Goal: Task Accomplishment & Management: Use online tool/utility

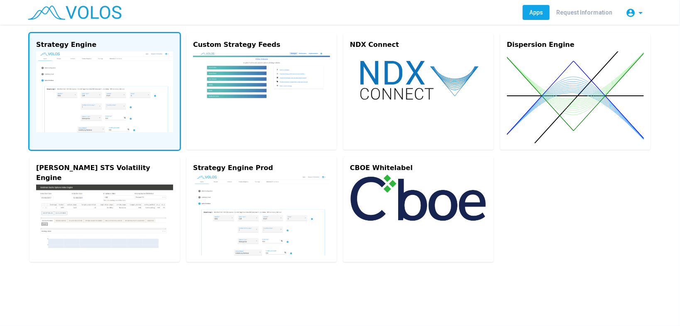
click at [84, 59] on img at bounding box center [104, 91] width 137 height 81
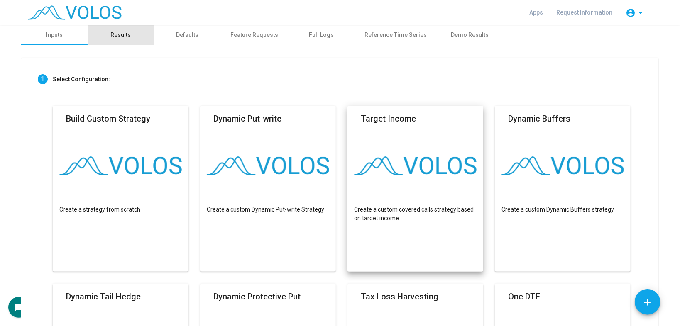
click at [118, 33] on div "Results" at bounding box center [121, 35] width 20 height 9
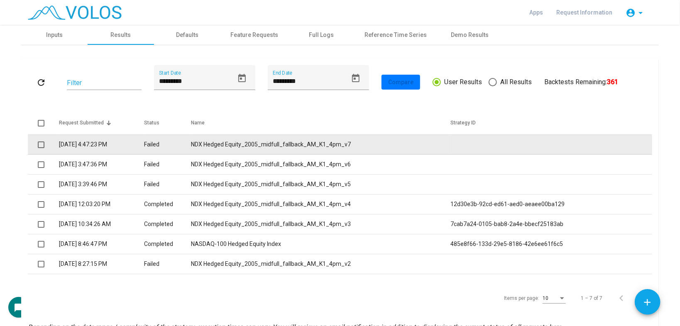
click at [276, 151] on td "NDX Hedged Equity_2005_midfull_fallback_AM_K1_4pm_v7" at bounding box center [320, 145] width 259 height 20
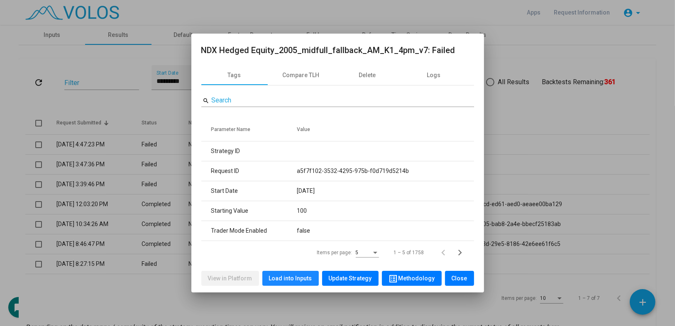
click at [318, 281] on button "Load into Inputs" at bounding box center [290, 278] width 56 height 15
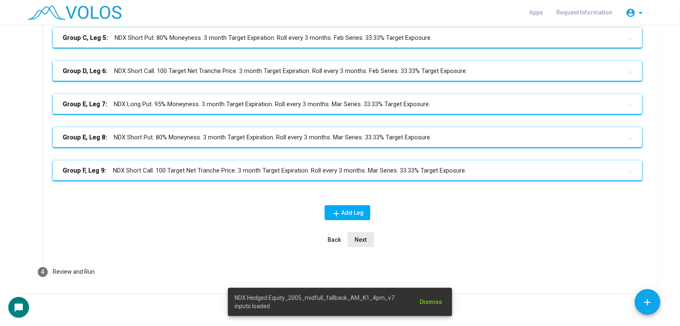
click at [355, 237] on span "Next" at bounding box center [361, 240] width 12 height 7
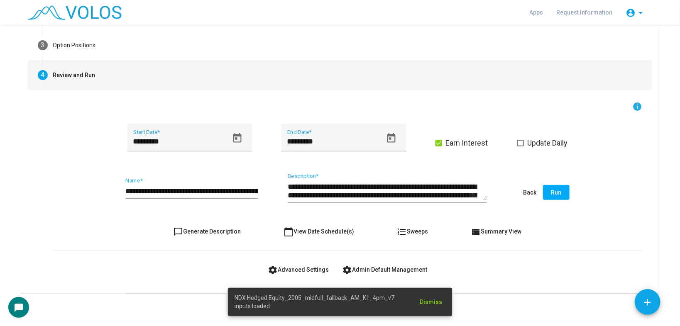
click at [288, 266] on span "settings Advanced Settings" at bounding box center [298, 269] width 61 height 7
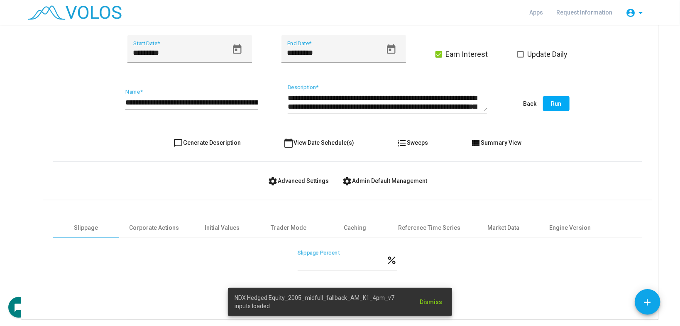
scroll to position [209, 0]
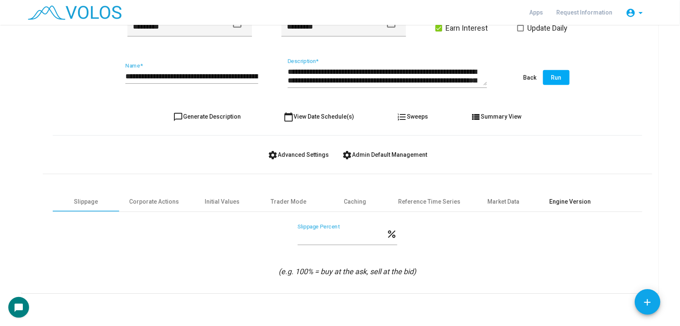
click at [554, 203] on div "Engine Version" at bounding box center [569, 202] width 41 height 9
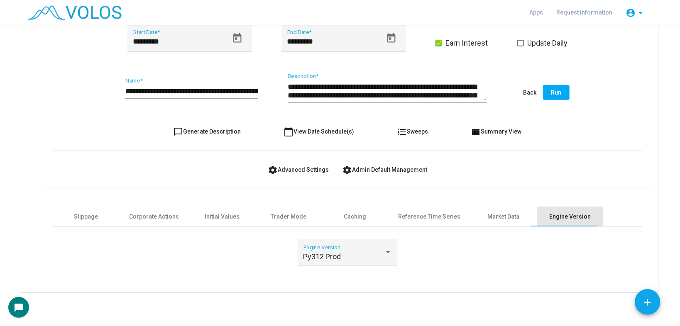
scroll to position [193, 0]
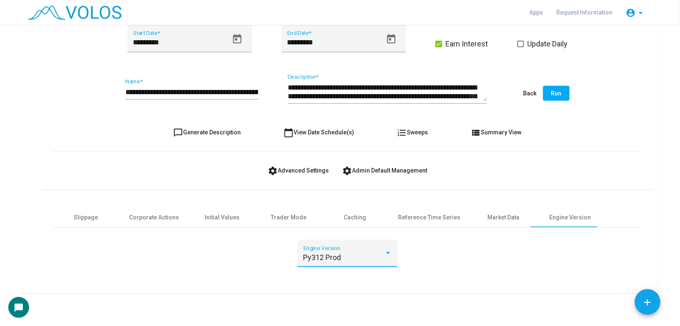
click at [315, 256] on span "Py312 Prod" at bounding box center [322, 257] width 38 height 9
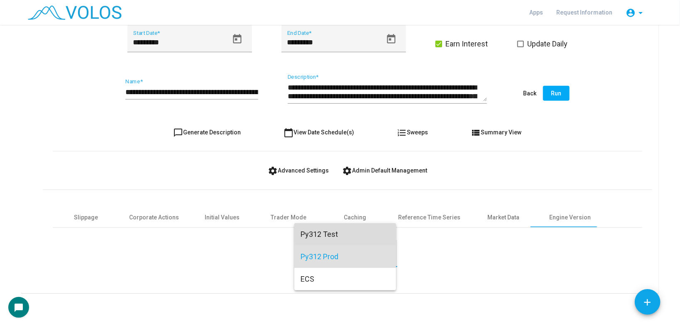
click at [317, 235] on span "Py312 Test" at bounding box center [345, 234] width 88 height 22
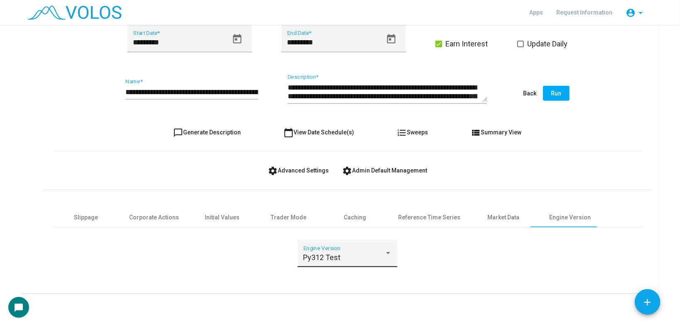
click at [330, 264] on div "Py312 Test Engine Version" at bounding box center [347, 256] width 88 height 22
click at [204, 250] on div at bounding box center [340, 163] width 680 height 326
click at [209, 134] on span "chat_bubble_outline Generate Description" at bounding box center [207, 132] width 68 height 7
type textarea "**********"
click at [249, 92] on input "**********" at bounding box center [191, 92] width 133 height 8
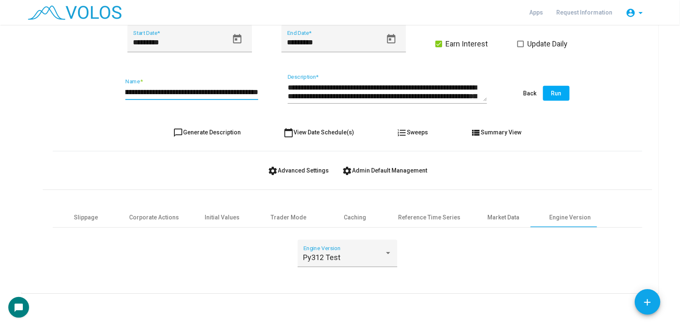
scroll to position [0, 64]
type input "**********"
click at [561, 100] on button "Run" at bounding box center [556, 93] width 27 height 15
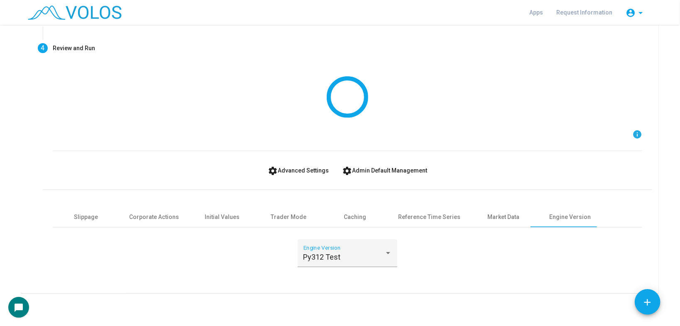
scroll to position [0, 0]
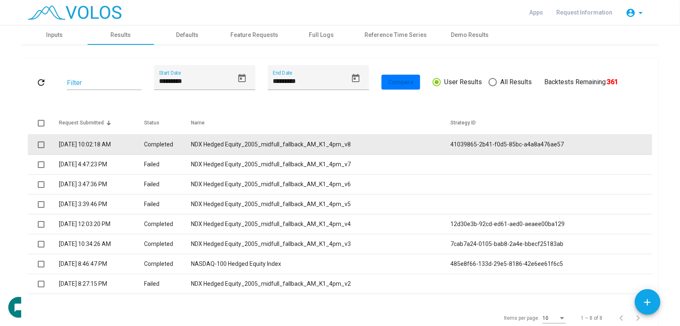
click at [256, 148] on td "NDX Hedged Equity_2005_midfull_fallback_AM_K1_4pm_v8" at bounding box center [320, 145] width 259 height 20
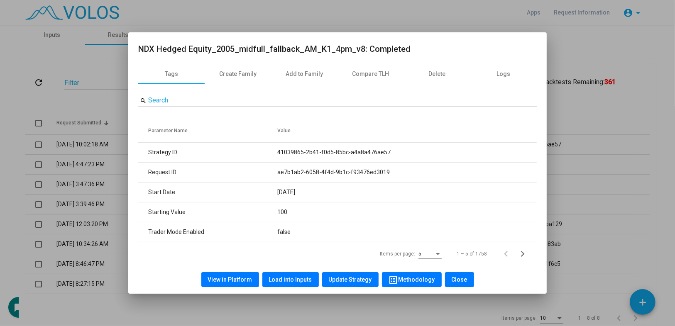
drag, startPoint x: 99, startPoint y: 109, endPoint x: 92, endPoint y: 110, distance: 7.1
click at [99, 107] on div at bounding box center [337, 163] width 675 height 326
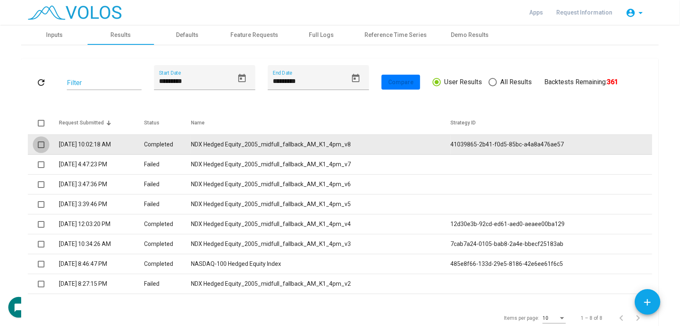
click at [38, 144] on span at bounding box center [41, 145] width 7 height 7
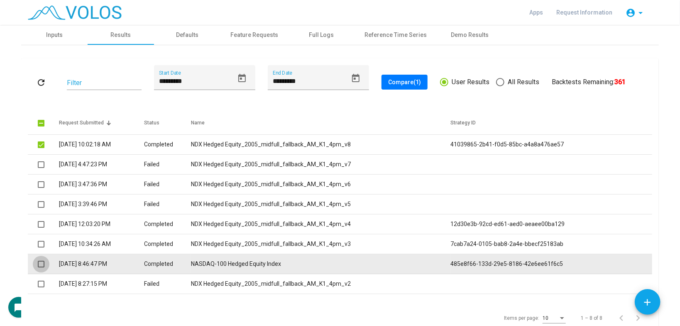
click at [41, 266] on span at bounding box center [41, 264] width 7 height 7
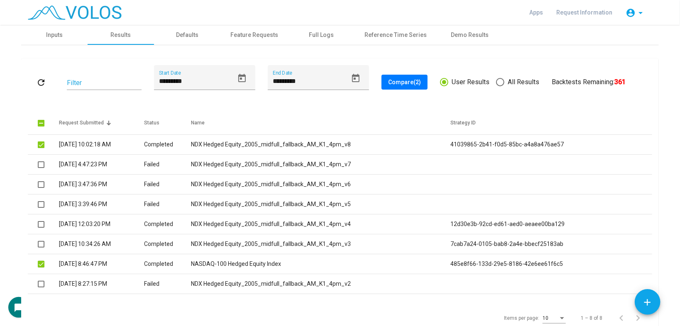
click at [397, 78] on button "Compare (2)" at bounding box center [404, 82] width 46 height 15
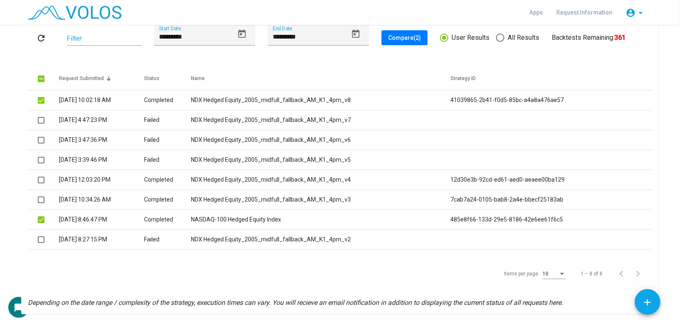
scroll to position [65, 0]
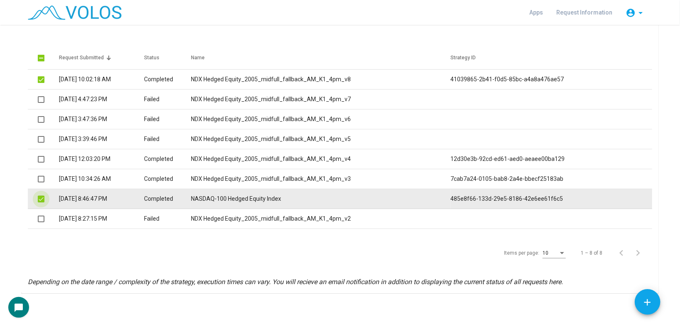
click at [39, 200] on span at bounding box center [41, 199] width 7 height 7
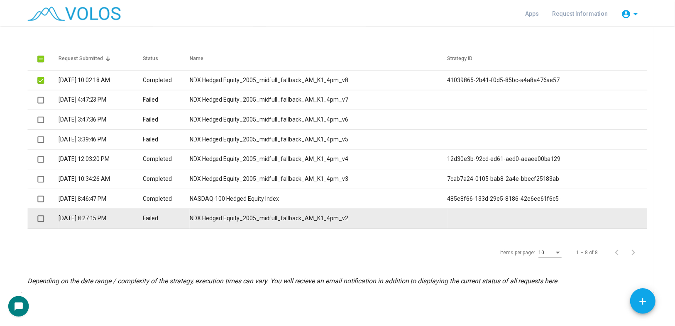
scroll to position [0, 0]
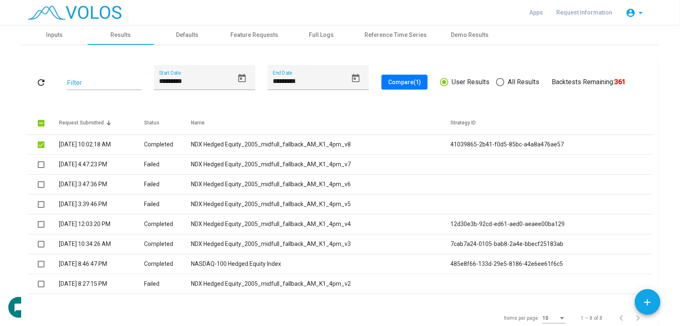
click at [410, 77] on button "Compare (1)" at bounding box center [404, 82] width 46 height 15
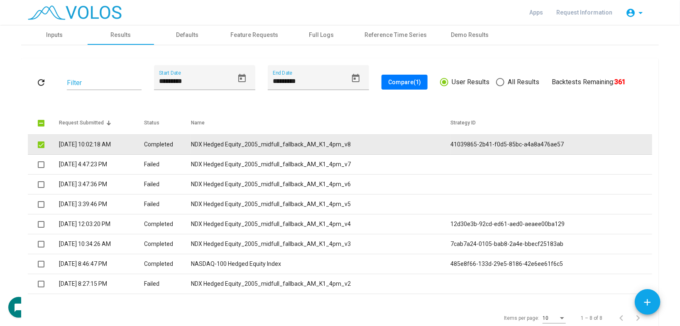
click at [324, 143] on td "NDX Hedged Equity_2005_midfull_fallback_AM_K1_4pm_v8" at bounding box center [320, 145] width 259 height 20
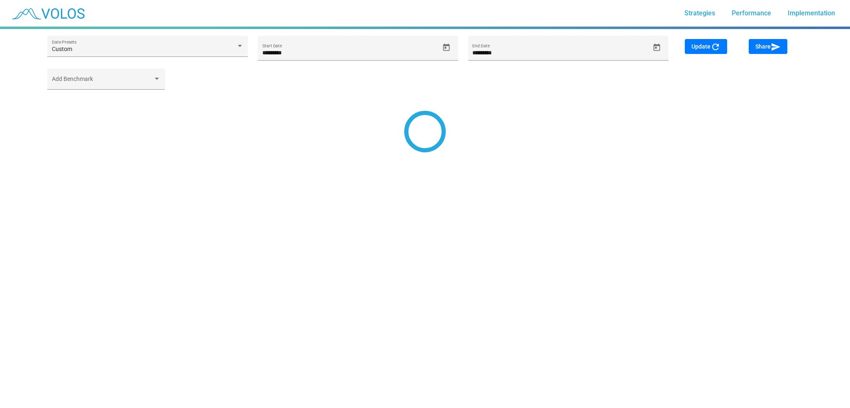
type input "*********"
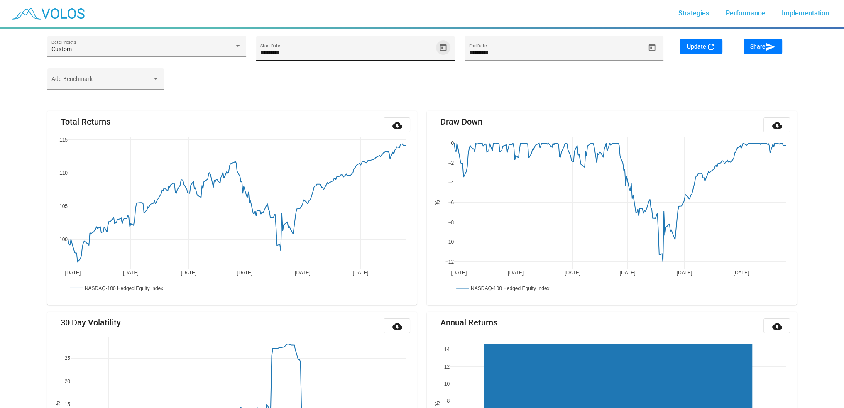
click at [447, 44] on span "Open calendar" at bounding box center [443, 47] width 15 height 9
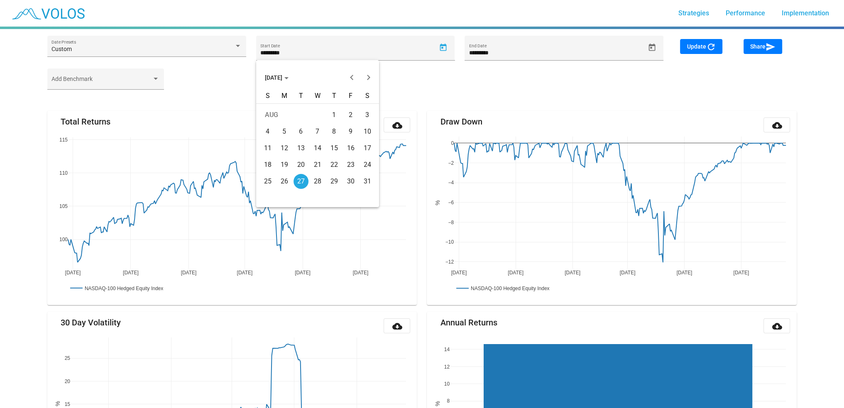
click at [280, 82] on button "AUG 2024" at bounding box center [276, 77] width 37 height 17
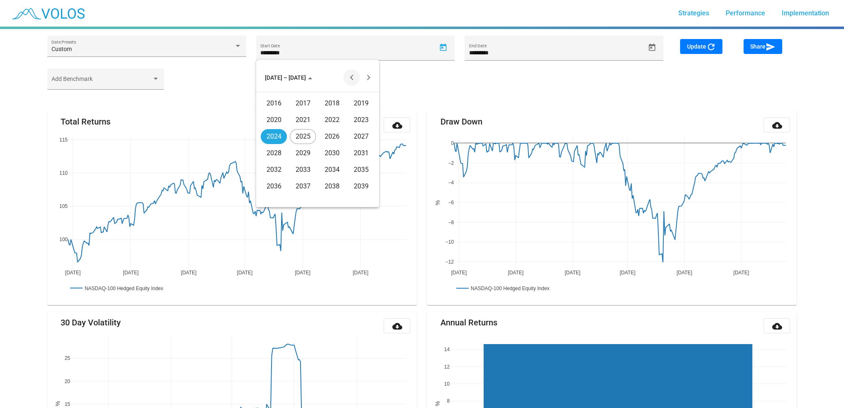
click at [349, 76] on button "Previous 20 years" at bounding box center [351, 77] width 17 height 17
click at [298, 154] on div "2005" at bounding box center [303, 153] width 26 height 15
click at [275, 119] on div "JAN" at bounding box center [274, 119] width 26 height 15
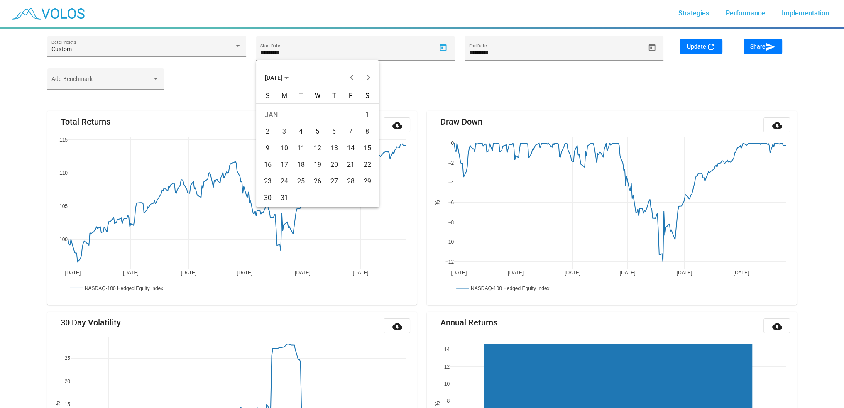
click at [355, 164] on div "21" at bounding box center [350, 164] width 15 height 15
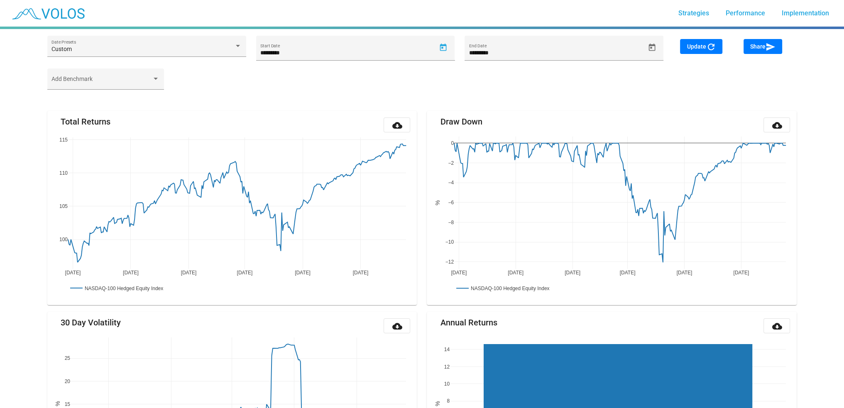
type input "*********"
click at [693, 39] on div "Custom Date Presets ********* Start Date ********* End Date Update refresh Shar…" at bounding box center [421, 52] width 759 height 33
click at [693, 46] on span "Update refresh" at bounding box center [700, 46] width 29 height 7
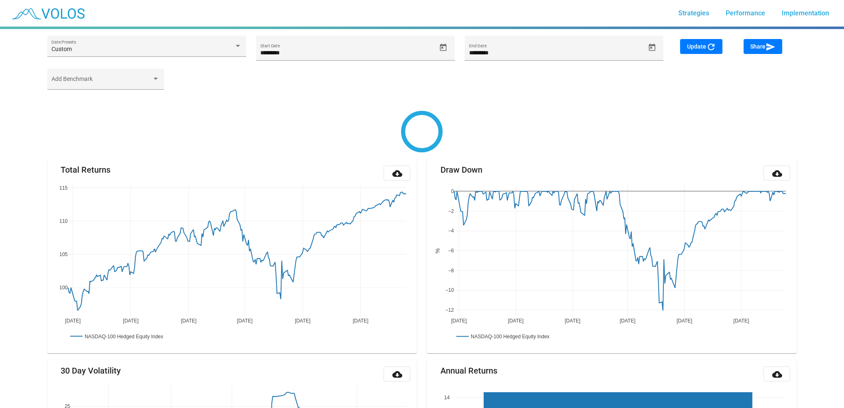
type input "**********"
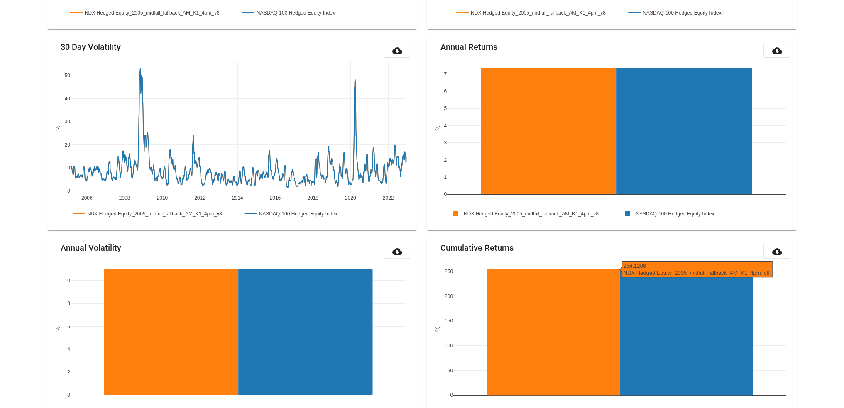
scroll to position [810, 0]
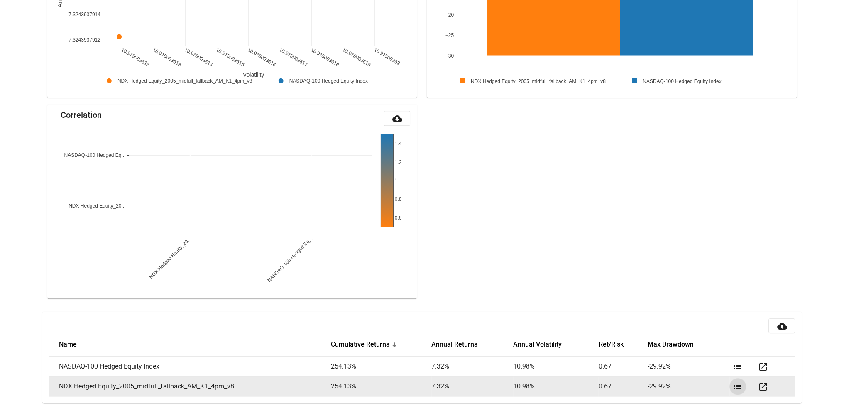
click at [737, 385] on mat-icon "list" at bounding box center [737, 387] width 10 height 10
click at [736, 386] on mat-icon "list" at bounding box center [737, 387] width 10 height 10
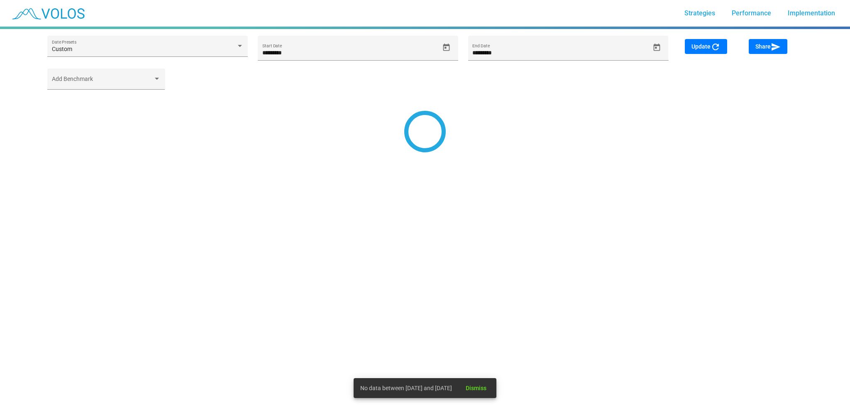
type input "*********"
type input "**********"
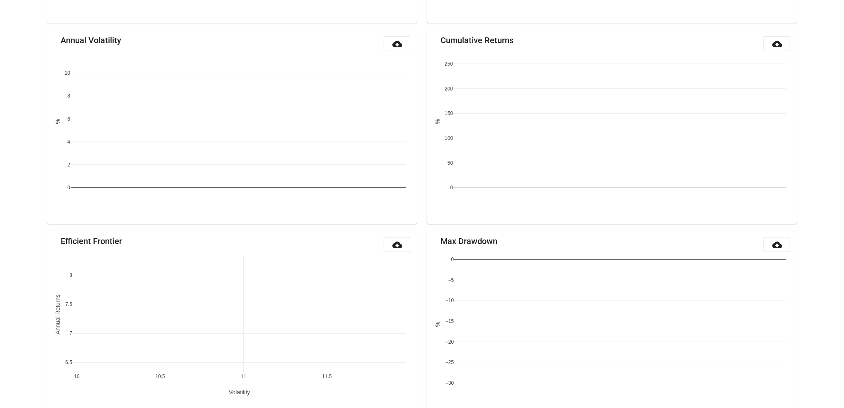
scroll to position [790, 0]
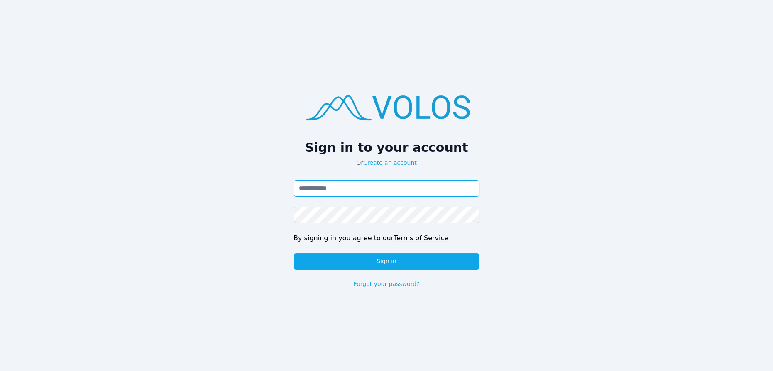
click at [343, 194] on input "Email address" at bounding box center [386, 188] width 186 height 17
type input "**********"
click at [293, 253] on button "Sign in" at bounding box center [386, 261] width 186 height 17
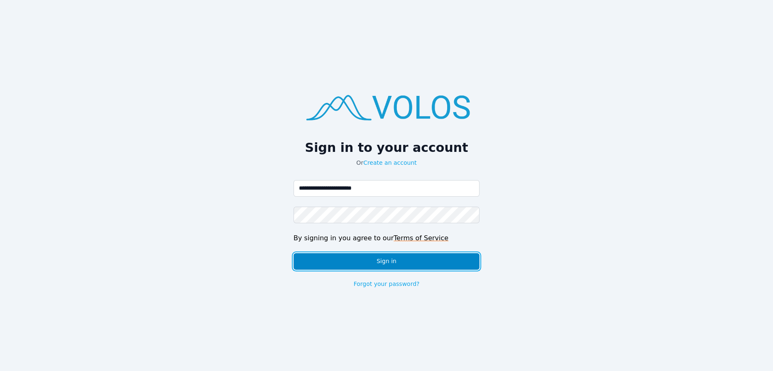
click at [329, 264] on button "Sign in" at bounding box center [386, 261] width 186 height 17
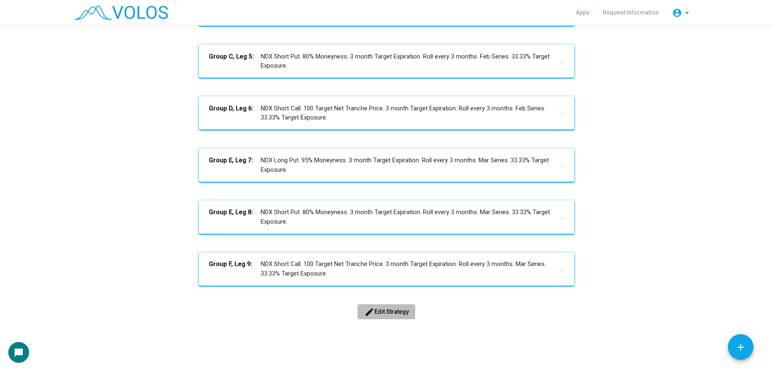
click at [383, 307] on button "edit Edit Strategy" at bounding box center [386, 311] width 58 height 15
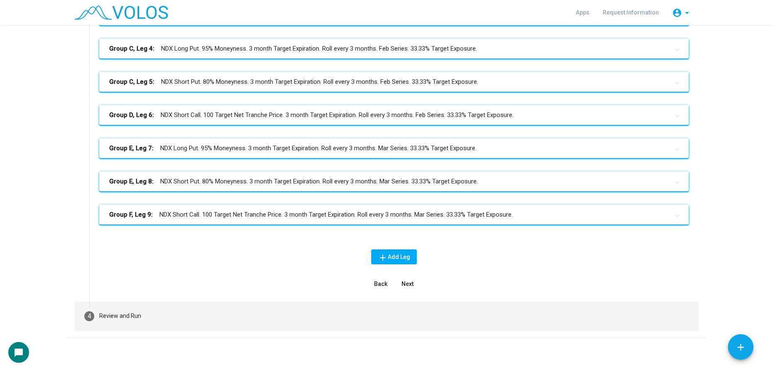
scroll to position [228, 0]
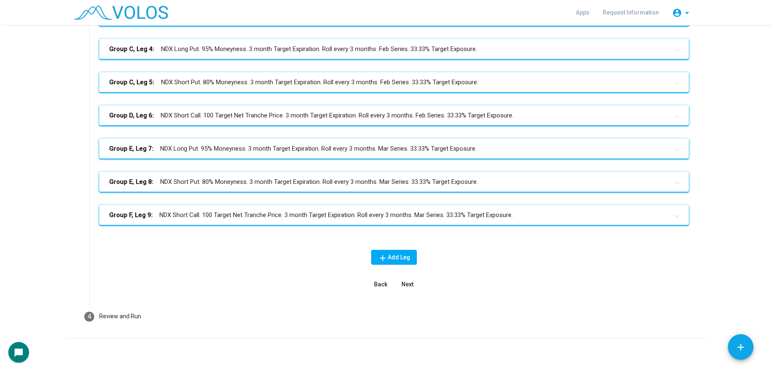
drag, startPoint x: 222, startPoint y: 293, endPoint x: 222, endPoint y: 299, distance: 6.7
click at [222, 297] on div "Group A, Leg 1: NDX Long Put. 95% Moneyness. 3 month Target Expiration. Roll ev…" at bounding box center [393, 120] width 609 height 362
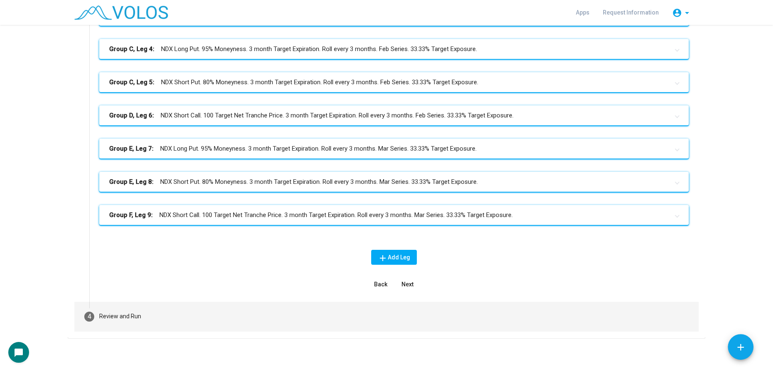
click at [220, 316] on mat-step-header "4 Review and Run" at bounding box center [386, 317] width 624 height 30
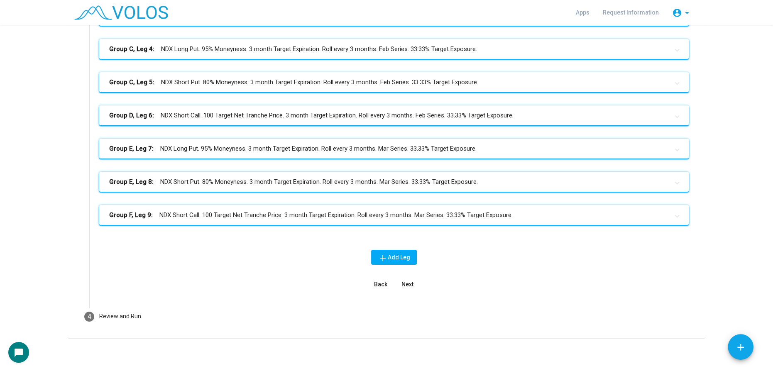
scroll to position [49, 0]
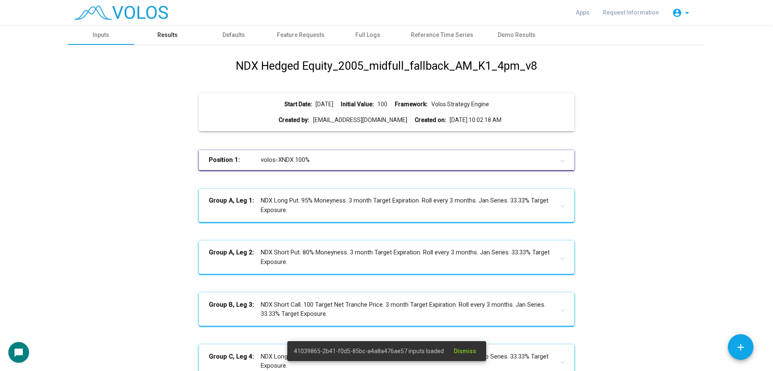
click at [154, 38] on div "Results" at bounding box center [167, 35] width 66 height 20
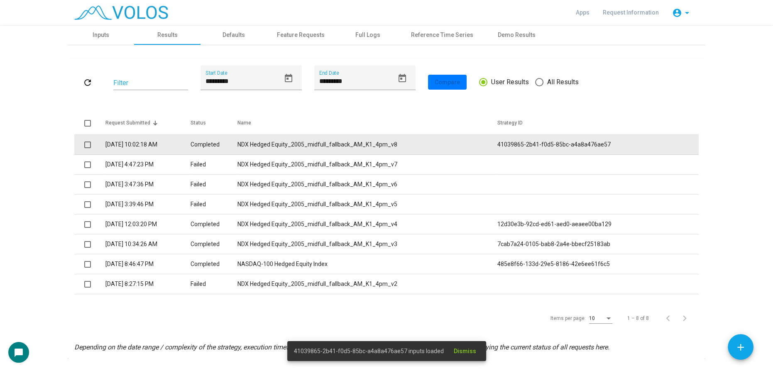
click at [218, 150] on td "Completed" at bounding box center [213, 145] width 47 height 20
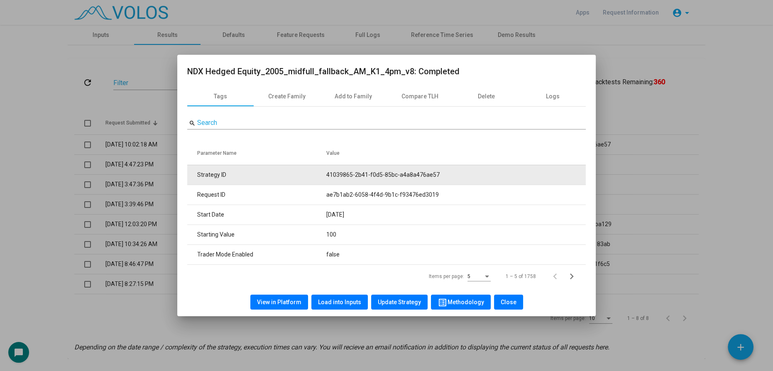
drag, startPoint x: 319, startPoint y: 175, endPoint x: 439, endPoint y: 175, distance: 120.3
click at [439, 175] on tr "Strategy ID 41039865-2b41-f0d5-85bc-a4a8a476ae57" at bounding box center [386, 175] width 398 height 20
copy tr "41039865-2b41-f0d5-85bc-a4a8a476ae57"
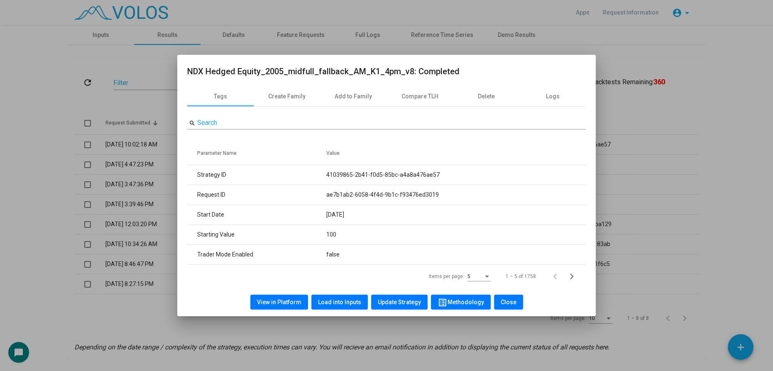
click at [63, 194] on div at bounding box center [386, 185] width 773 height 371
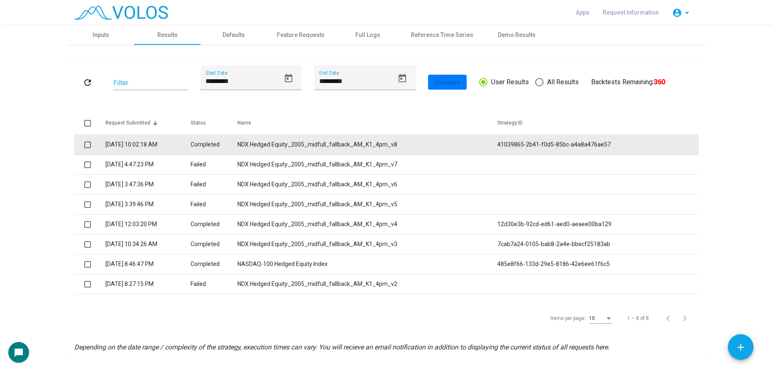
click at [190, 142] on td "[DATE] 10:02:18 AM" at bounding box center [147, 145] width 85 height 20
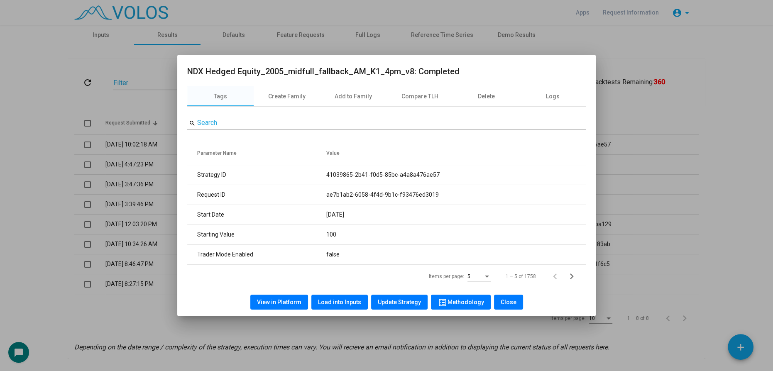
click at [336, 297] on button "Load into Inputs" at bounding box center [339, 302] width 56 height 15
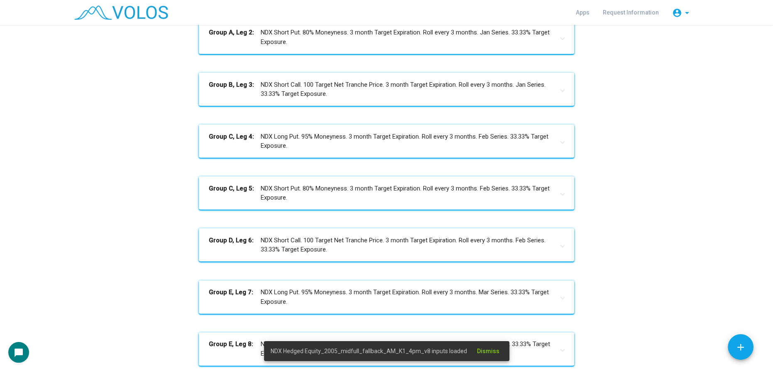
scroll to position [352, 0]
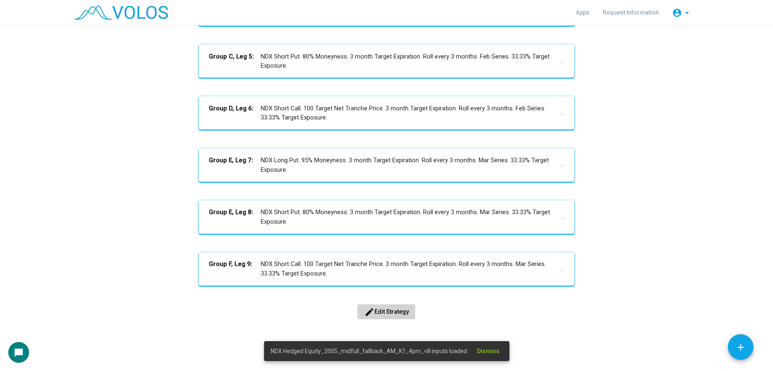
click at [380, 308] on span "edit Edit Strategy" at bounding box center [386, 311] width 44 height 7
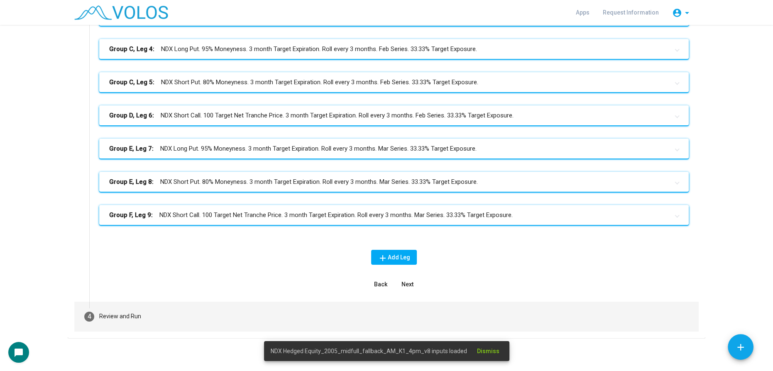
click at [160, 313] on mat-step-header "4 Review and Run" at bounding box center [386, 317] width 624 height 30
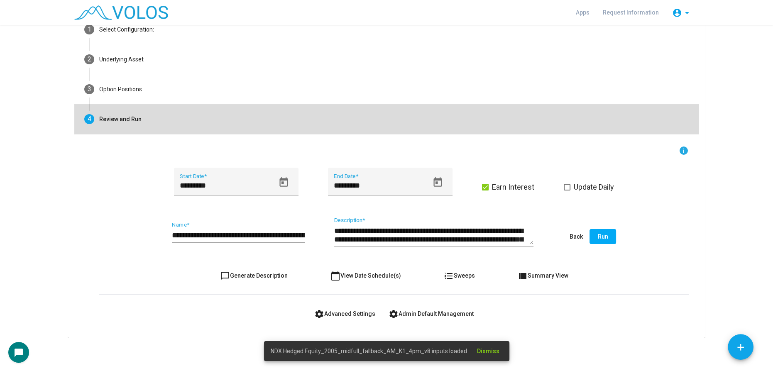
scroll to position [49, 0]
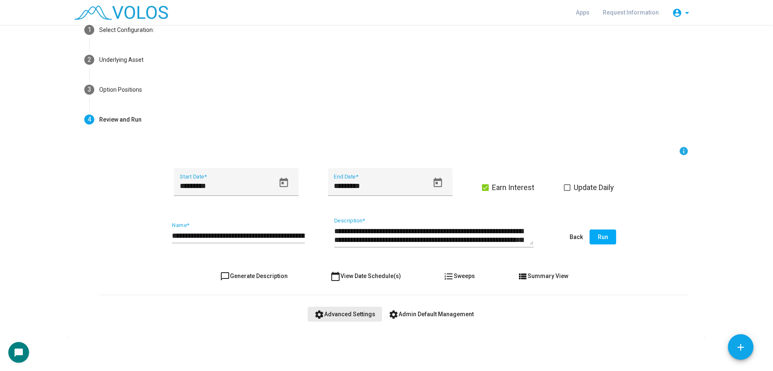
click at [363, 315] on span "settings Advanced Settings" at bounding box center [344, 314] width 61 height 7
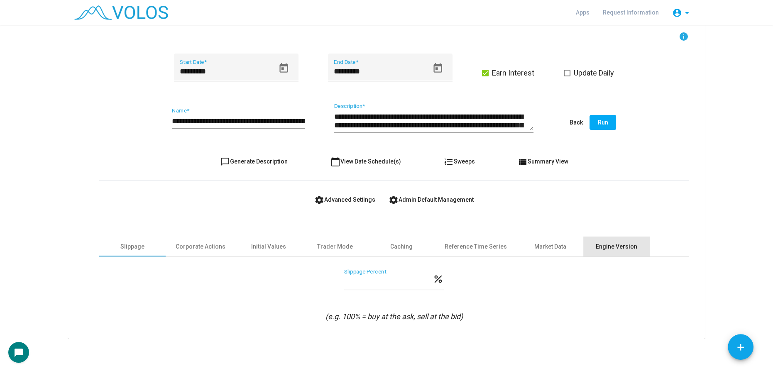
click at [608, 244] on div "Engine Version" at bounding box center [615, 246] width 41 height 9
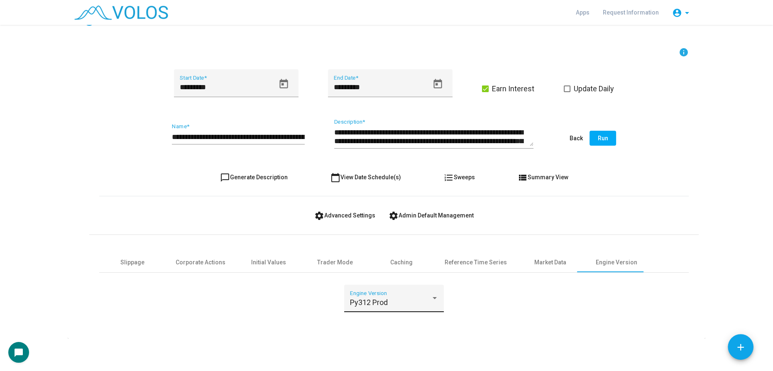
click at [395, 303] on div "Py312 Prod" at bounding box center [390, 302] width 81 height 8
click at [378, 323] on span "ECS" at bounding box center [391, 323] width 88 height 22
drag, startPoint x: 389, startPoint y: 300, endPoint x: 374, endPoint y: 301, distance: 15.4
click at [374, 301] on div "ECS Engine Version ** Timeout" at bounding box center [393, 304] width 199 height 38
type input "**"
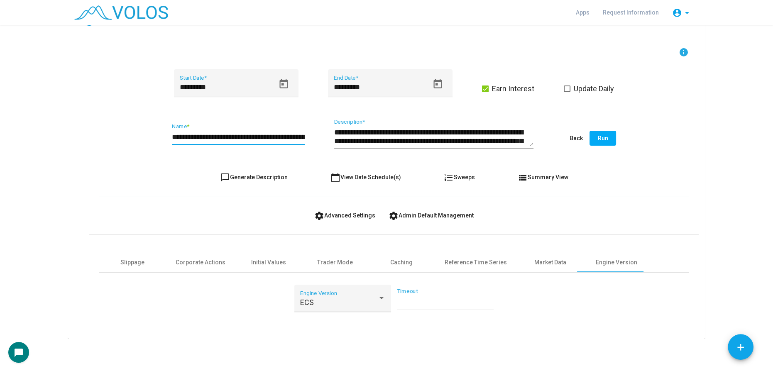
click at [289, 135] on input "**********" at bounding box center [238, 137] width 133 height 8
type input "**********"
click at [610, 132] on button "Run" at bounding box center [602, 138] width 27 height 15
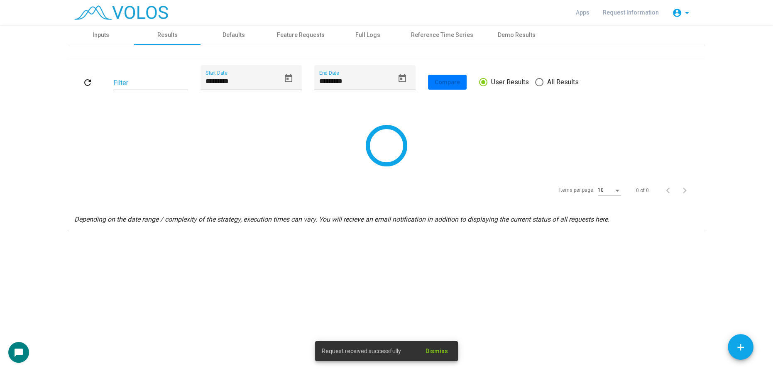
scroll to position [0, 0]
